Goal: Information Seeking & Learning: Learn about a topic

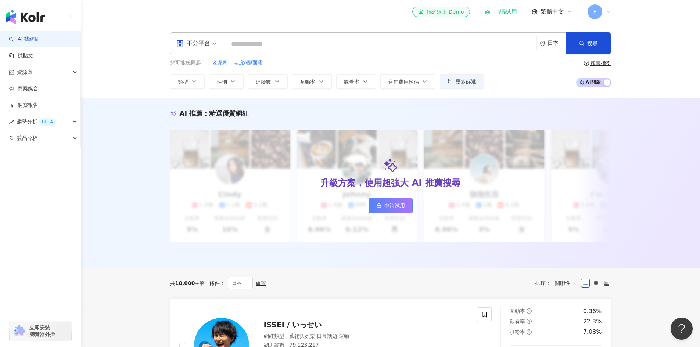
click at [211, 43] on span "不分平台" at bounding box center [196, 43] width 40 height 12
click at [274, 43] on input "search" at bounding box center [380, 44] width 307 height 14
click at [557, 44] on div "日本" at bounding box center [557, 43] width 18 height 6
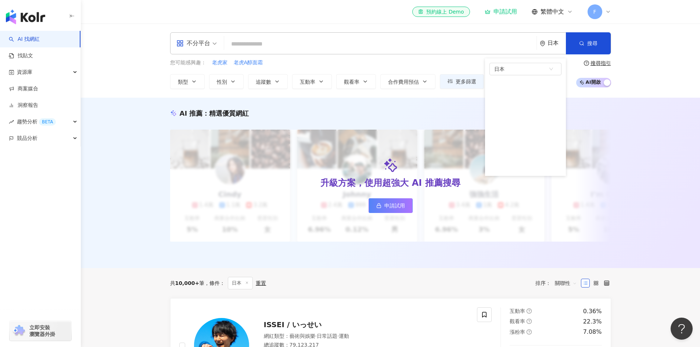
click at [372, 46] on input "search" at bounding box center [380, 44] width 307 height 14
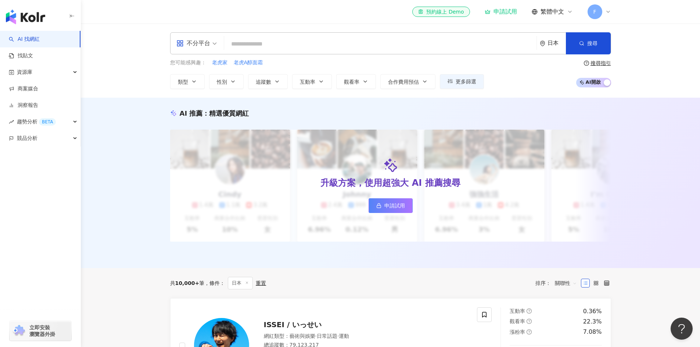
click at [254, 44] on input "search" at bounding box center [380, 44] width 307 height 14
click at [554, 42] on div "日本" at bounding box center [557, 43] width 18 height 6
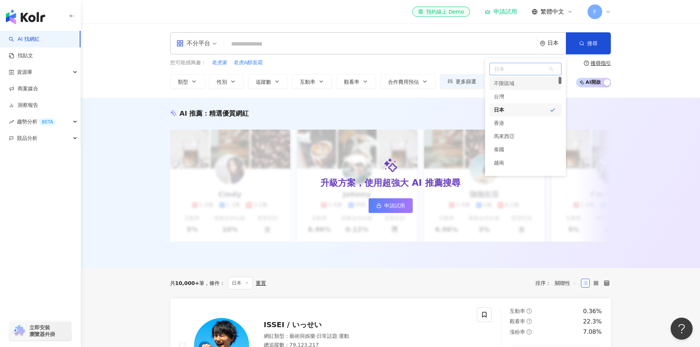
click at [511, 85] on div "不限區域" at bounding box center [504, 83] width 21 height 13
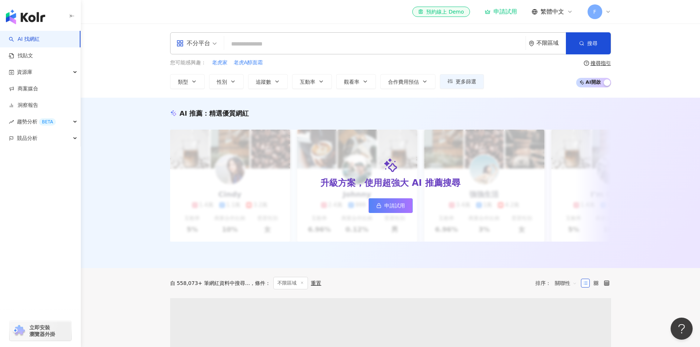
click at [271, 47] on input "search" at bounding box center [375, 44] width 296 height 14
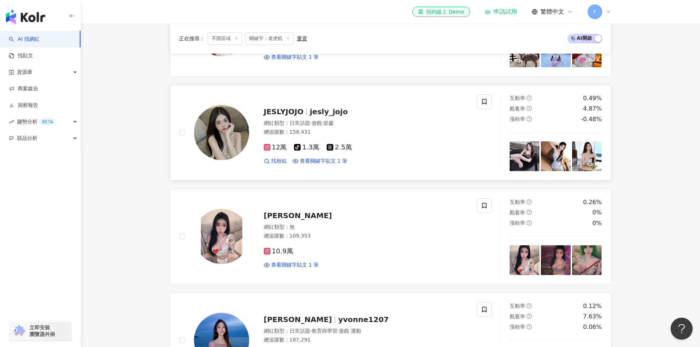
scroll to position [515, 0]
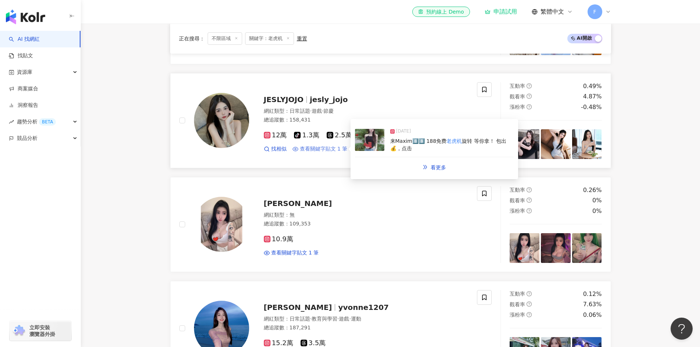
type input "***"
click at [321, 153] on span "查看關鍵字貼文 1 筆" at bounding box center [324, 149] width 48 height 7
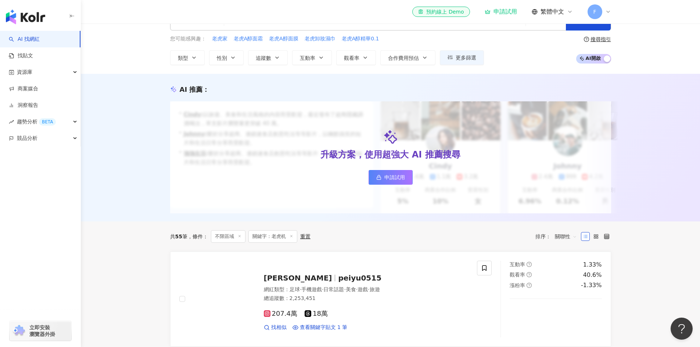
scroll to position [0, 0]
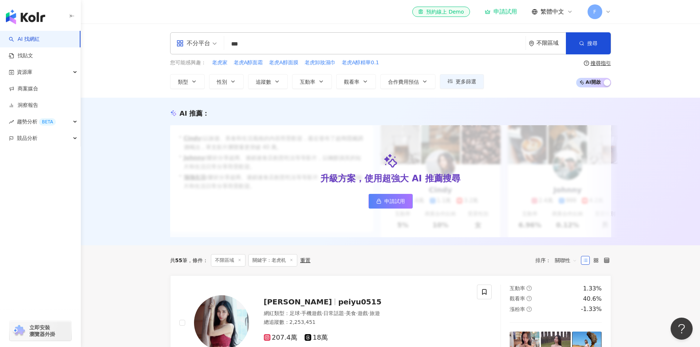
click at [549, 42] on div "不限區域" at bounding box center [551, 43] width 29 height 6
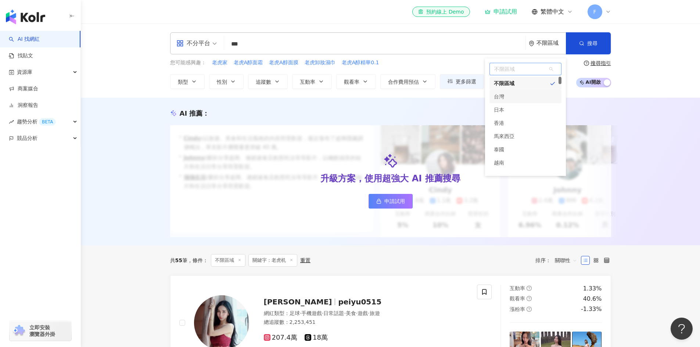
click at [508, 98] on div "台灣" at bounding box center [526, 96] width 72 height 13
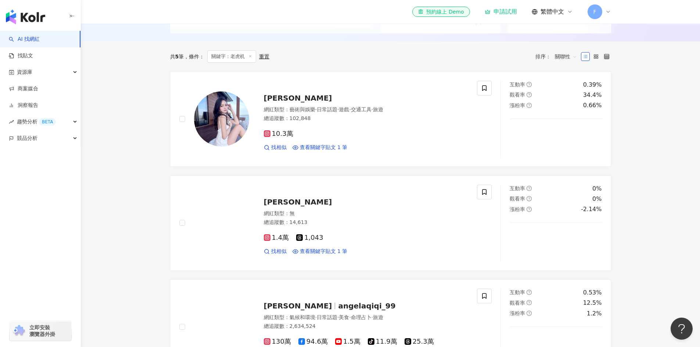
scroll to position [221, 0]
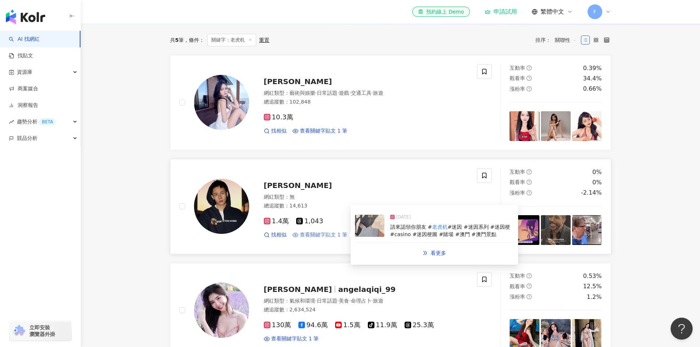
click at [325, 239] on span "查看關鍵字貼文 1 筆" at bounding box center [324, 235] width 48 height 7
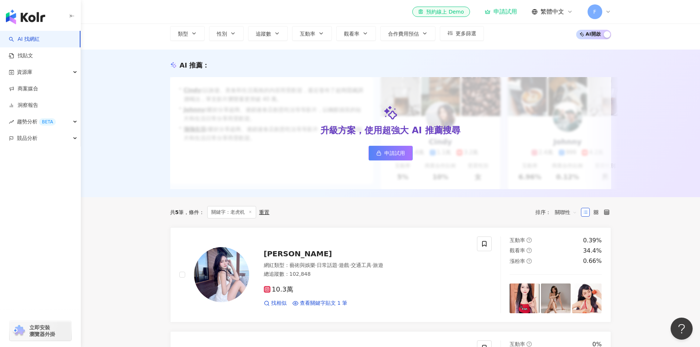
scroll to position [0, 0]
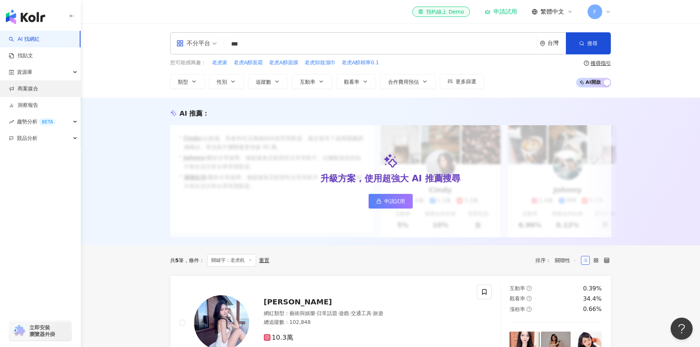
click at [27, 89] on link "商案媒合" at bounding box center [23, 88] width 29 height 7
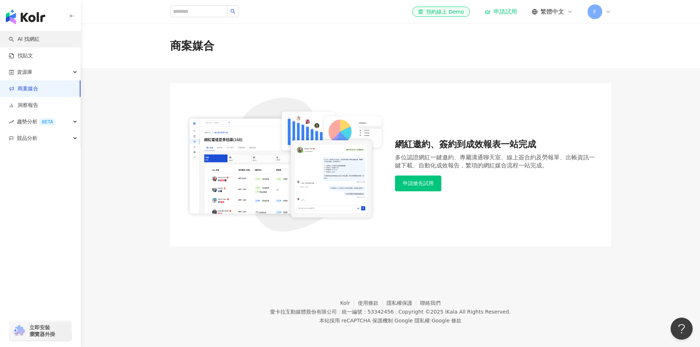
click at [22, 37] on link "AI 找網紅" at bounding box center [24, 39] width 31 height 7
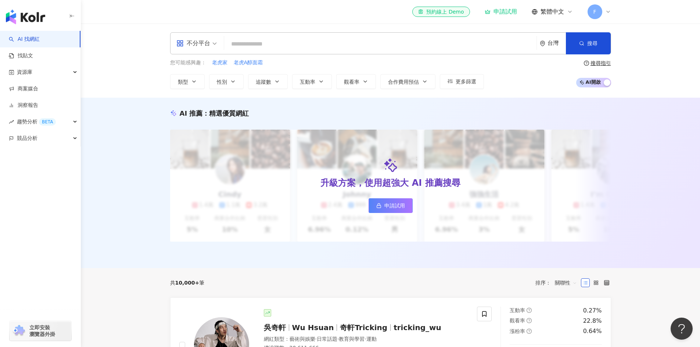
click at [247, 45] on input "search" at bounding box center [380, 44] width 307 height 14
type input "***"
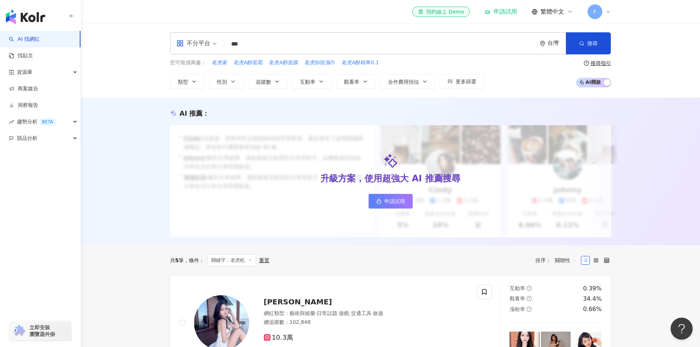
click at [555, 45] on div "台灣" at bounding box center [557, 43] width 18 height 6
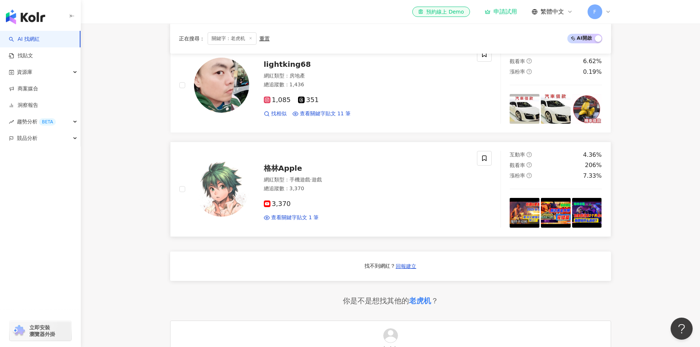
scroll to position [551, 0]
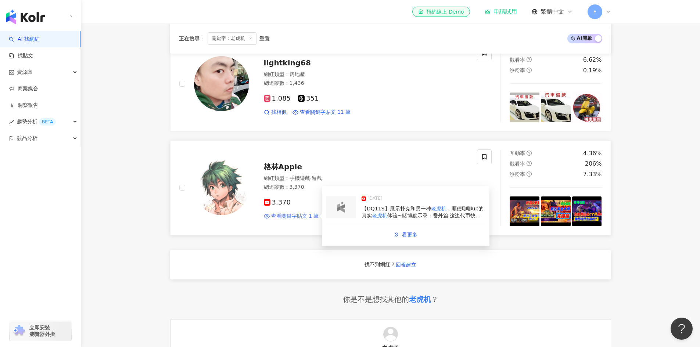
click at [291, 220] on span "查看關鍵字貼文 1 筆" at bounding box center [295, 216] width 48 height 7
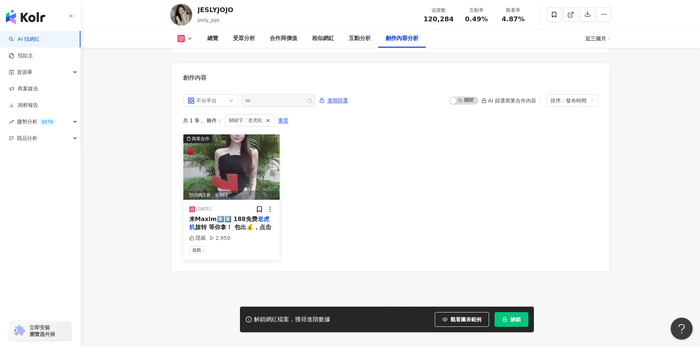
click at [210, 216] on span "来Maxim8️⃣8️⃣ 188免费" at bounding box center [223, 219] width 68 height 7
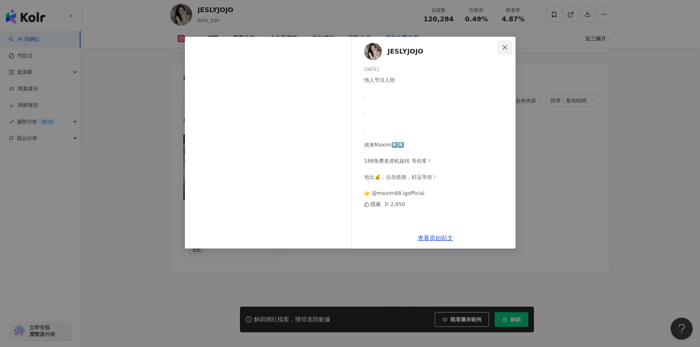
click at [506, 49] on icon "close" at bounding box center [505, 47] width 6 height 6
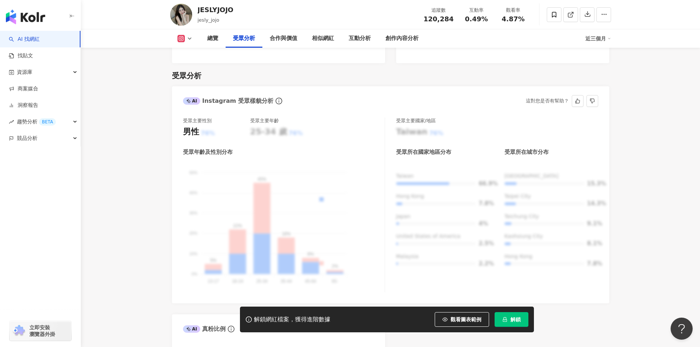
scroll to position [625, 0]
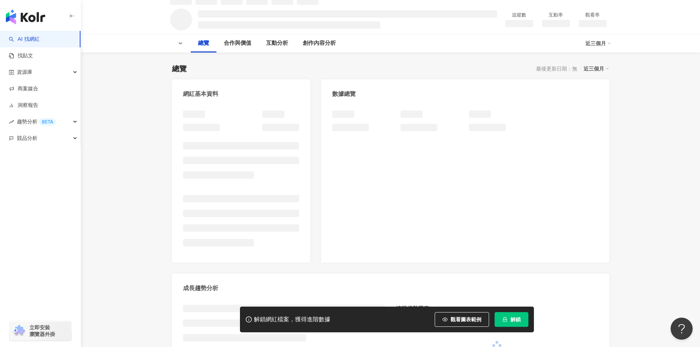
scroll to position [29, 0]
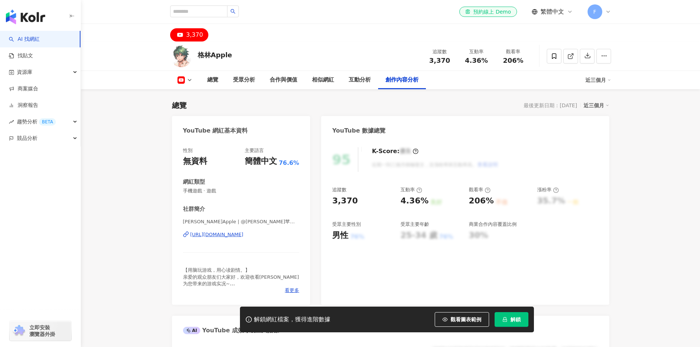
scroll to position [1982, 0]
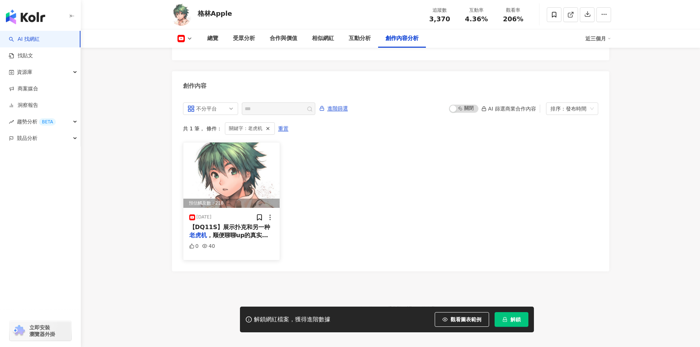
click at [230, 172] on img at bounding box center [231, 175] width 97 height 65
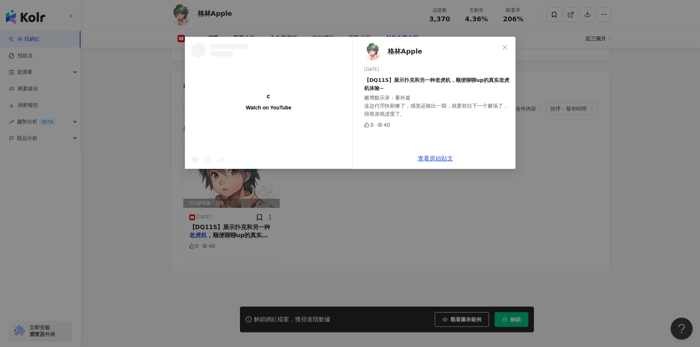
scroll to position [0, 0]
click at [506, 47] on icon "close" at bounding box center [505, 47] width 4 height 4
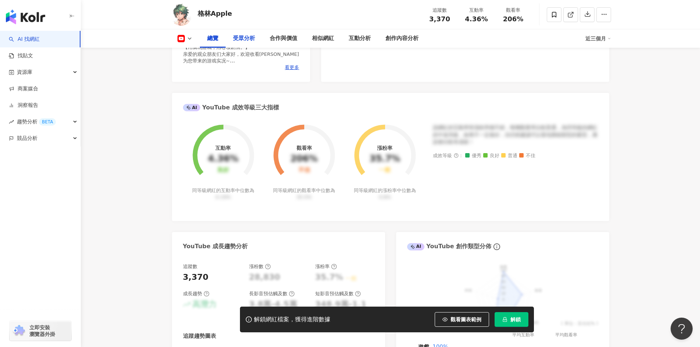
scroll to position [71, 0]
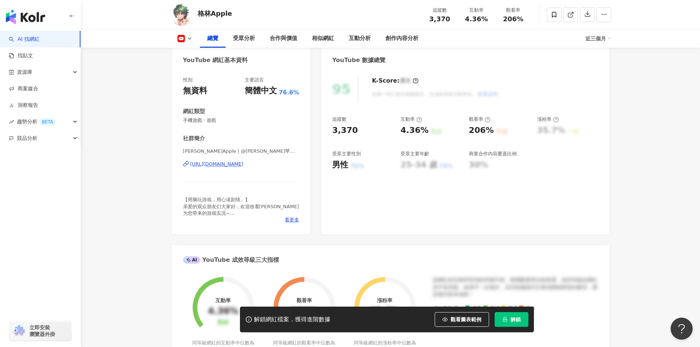
click at [217, 36] on div "總覽" at bounding box center [212, 38] width 11 height 9
click at [55, 203] on div "AI 找網紅 找貼文 資源庫 商案媒合 洞察報告 趨勢分析 BETA 競品分析 立即安裝 瀏覽器外掛" at bounding box center [40, 189] width 81 height 317
